Goal: Transaction & Acquisition: Book appointment/travel/reservation

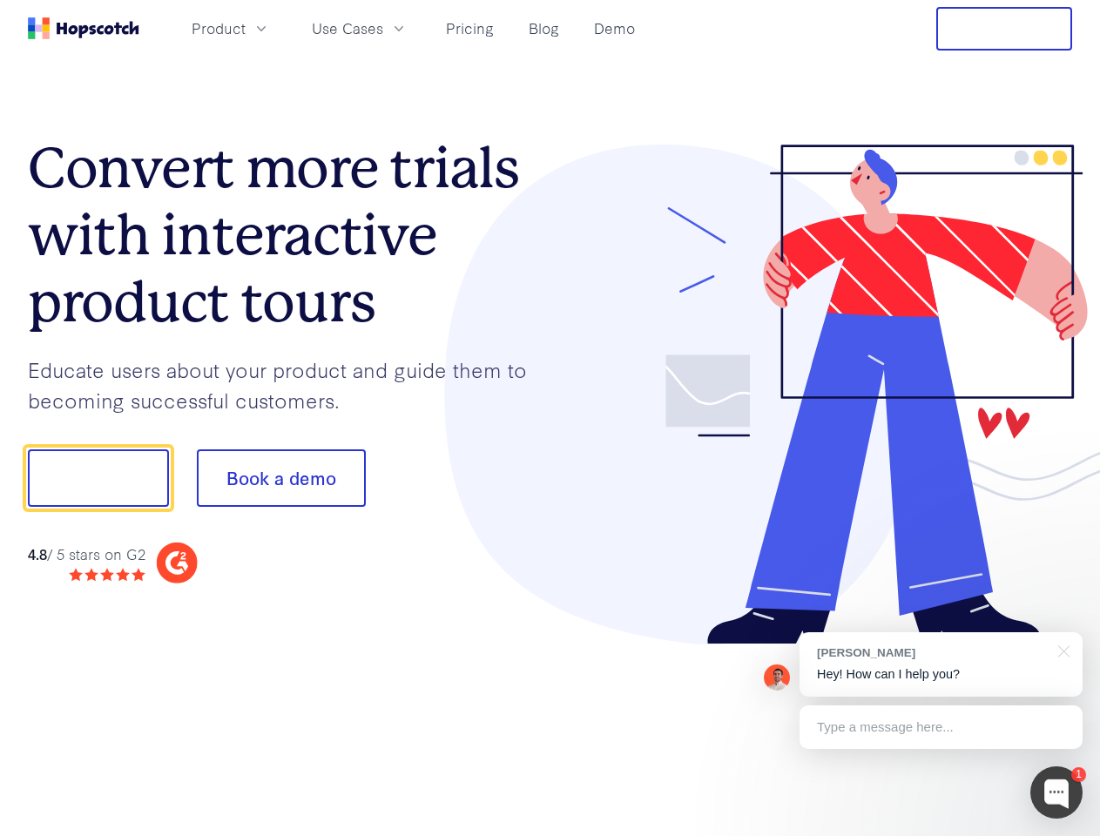
click at [550, 418] on div at bounding box center [811, 395] width 523 height 501
click at [246, 28] on span "Product" at bounding box center [219, 28] width 54 height 22
click at [383, 28] on span "Use Cases" at bounding box center [347, 28] width 71 height 22
click at [1004, 29] on button "Free Trial" at bounding box center [1004, 29] width 136 height 44
click at [98, 478] on button "Show me!" at bounding box center [98, 477] width 141 height 57
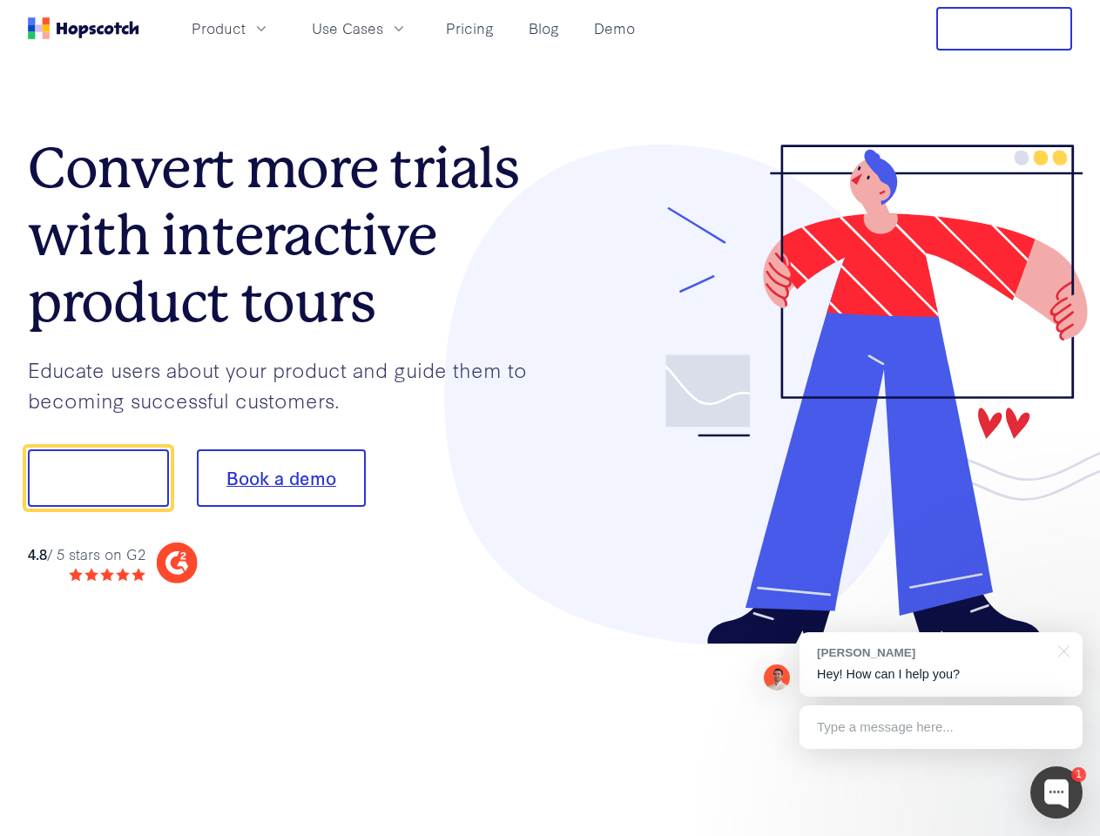
click at [280, 478] on button "Book a demo" at bounding box center [281, 477] width 169 height 57
click at [1057, 793] on div at bounding box center [1056, 792] width 52 height 52
click at [941, 665] on div "[PERSON_NAME] Hey! How can I help you?" at bounding box center [941, 664] width 283 height 64
click at [1061, 650] on div at bounding box center [919, 593] width 327 height 348
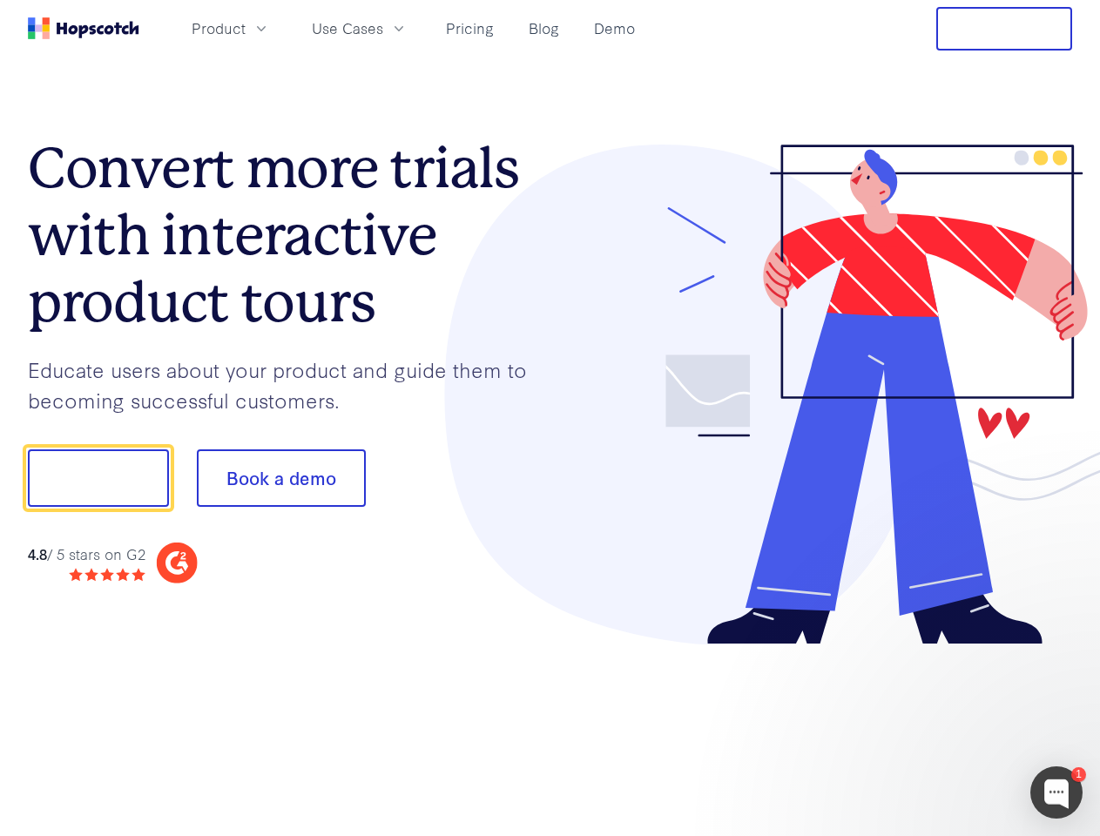
click at [941, 727] on div at bounding box center [919, 593] width 327 height 348
